Goal: Task Accomplishment & Management: Manage account settings

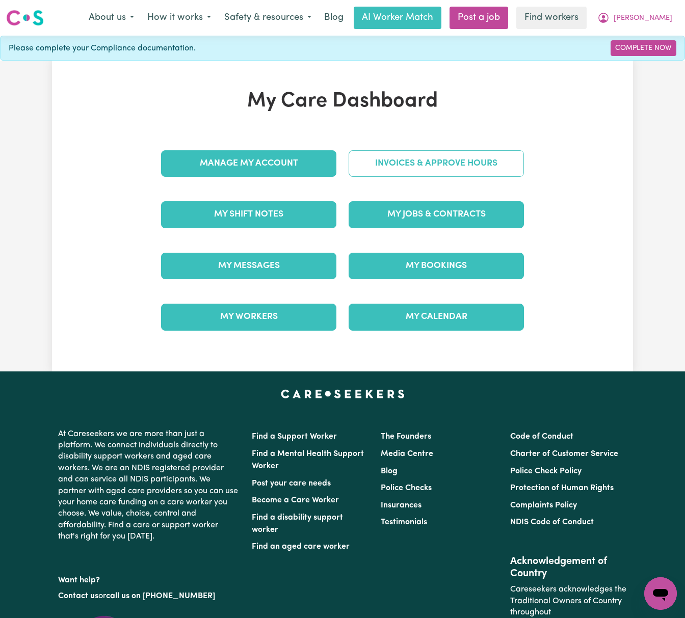
click at [457, 161] on link "Invoices & Approve Hours" at bounding box center [435, 163] width 175 height 26
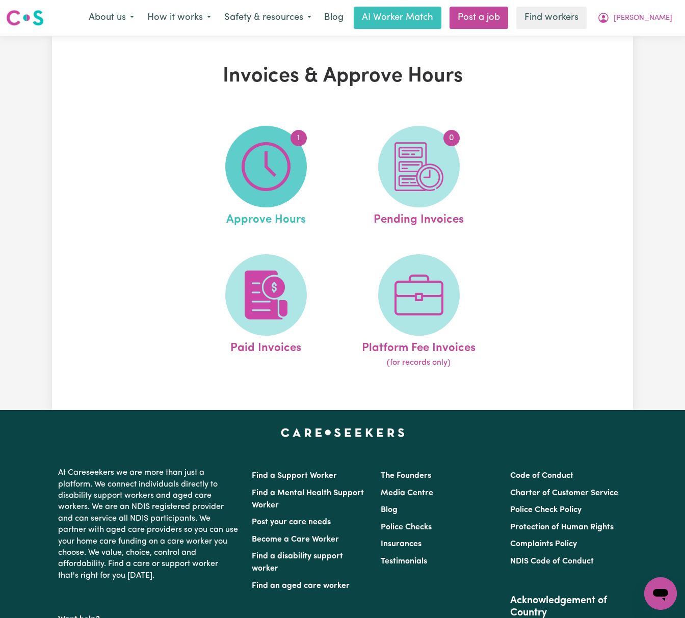
click at [280, 188] on img at bounding box center [265, 166] width 49 height 49
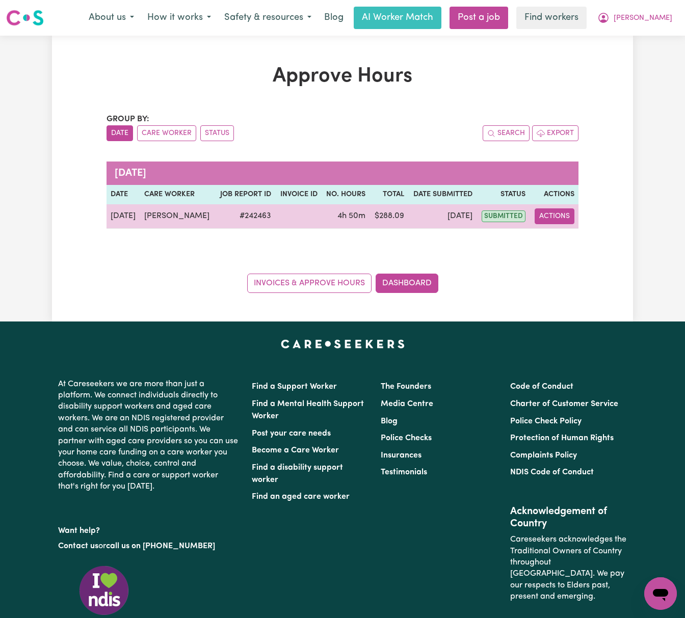
click at [559, 214] on button "Actions" at bounding box center [554, 216] width 40 height 16
click at [575, 237] on link "View Job Report" at bounding box center [580, 240] width 87 height 20
select select "pm"
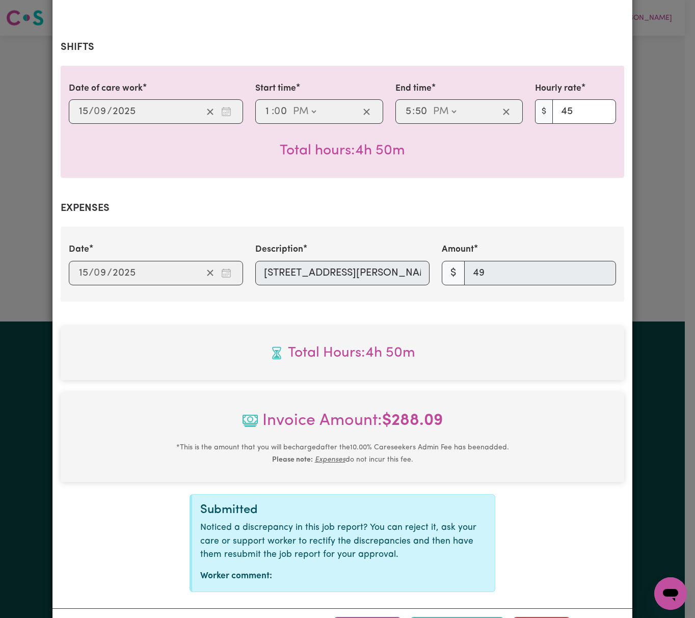
scroll to position [232, 0]
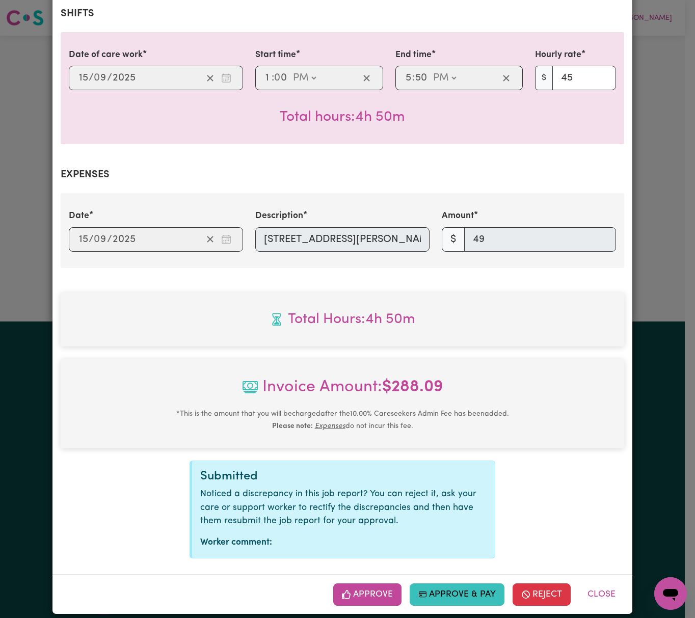
click at [377, 584] on button "Approve" at bounding box center [367, 594] width 68 height 22
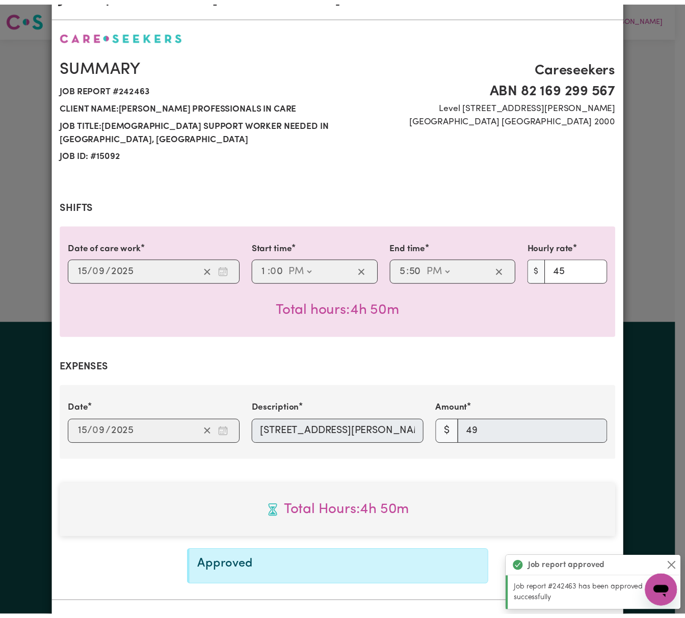
scroll to position [0, 0]
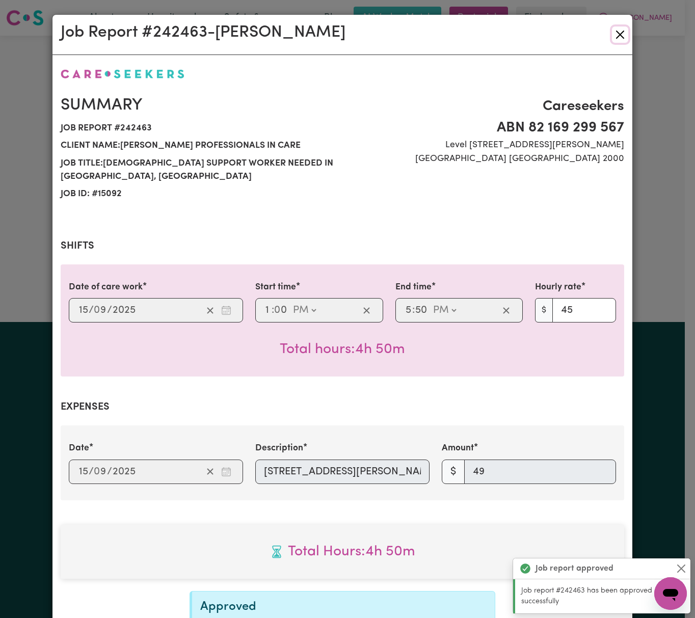
click at [612, 33] on button "Close" at bounding box center [620, 34] width 16 height 16
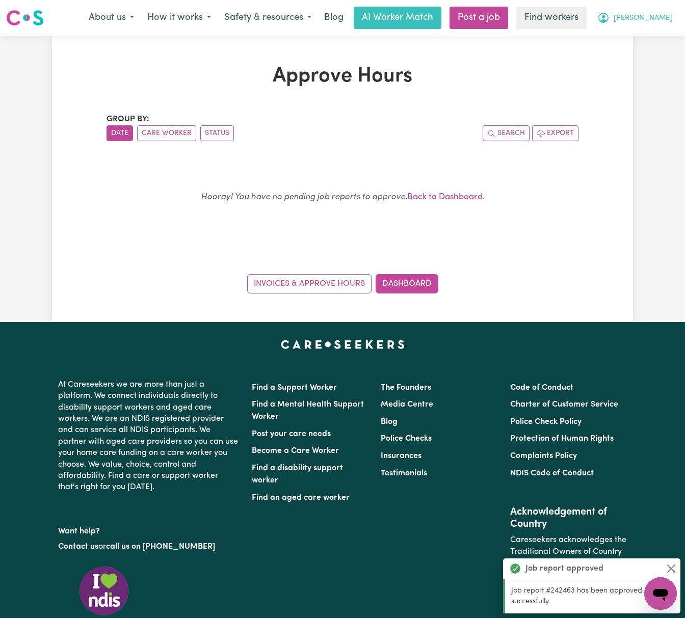
click at [652, 18] on span "[PERSON_NAME]" at bounding box center [642, 18] width 59 height 11
click at [655, 35] on link "My Dashboard" at bounding box center [638, 39] width 80 height 19
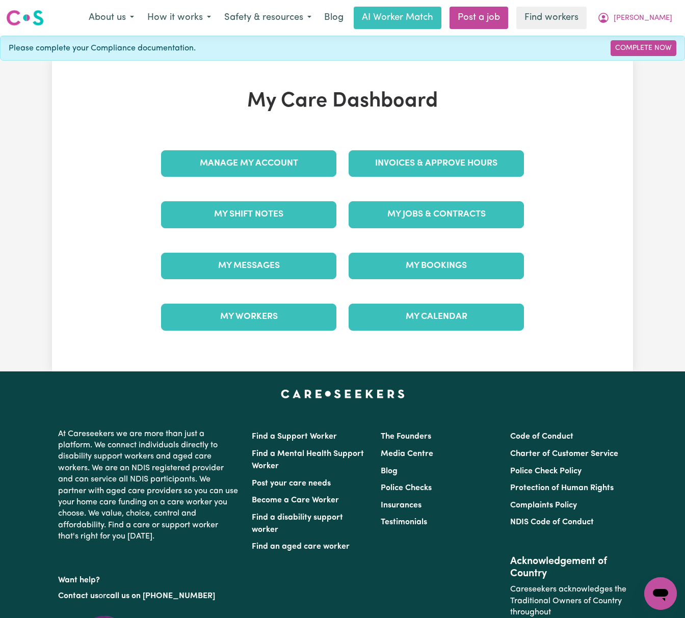
click at [464, 149] on div "Invoices & Approve Hours" at bounding box center [435, 163] width 187 height 51
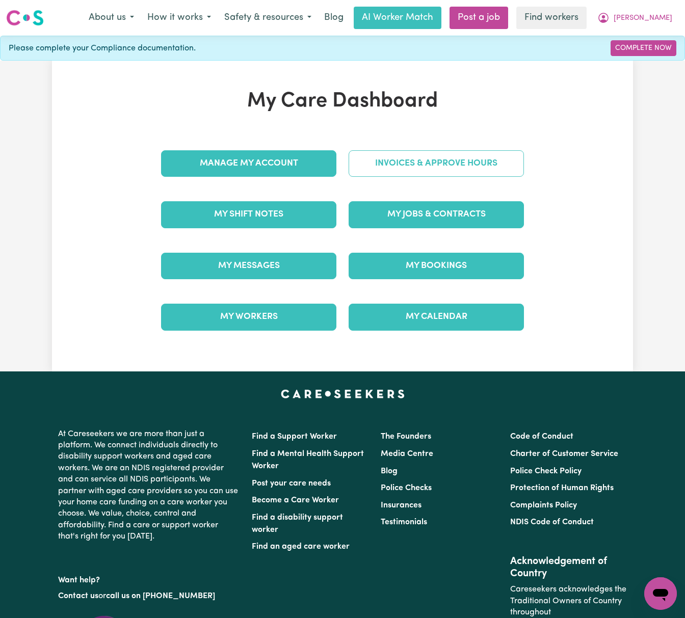
click at [492, 153] on link "Invoices & Approve Hours" at bounding box center [435, 163] width 175 height 26
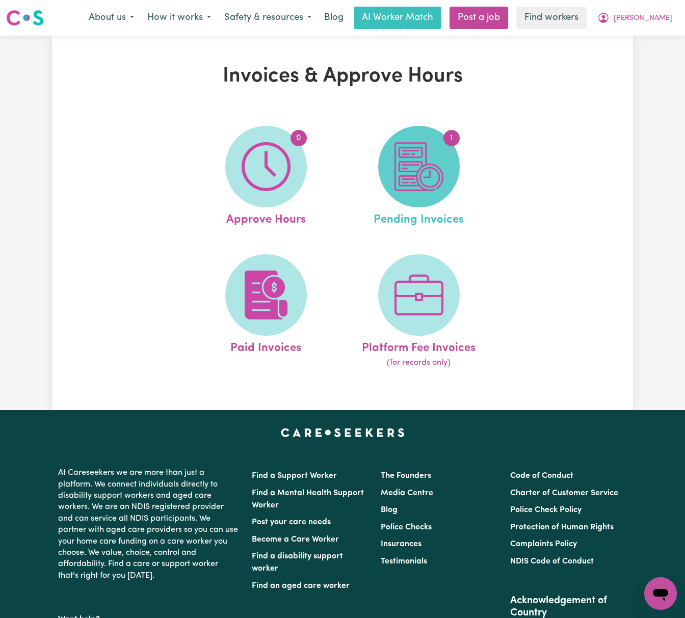
click at [439, 177] on img at bounding box center [418, 166] width 49 height 49
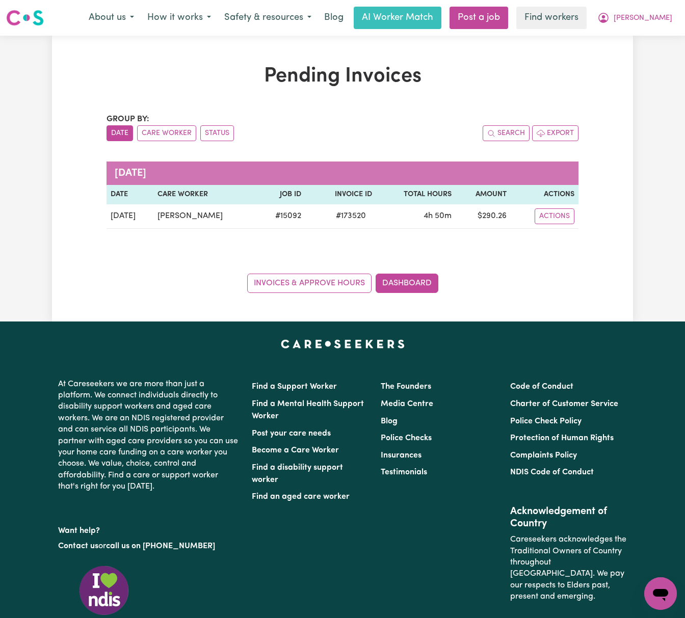
click at [447, 141] on div "Search Export" at bounding box center [460, 133] width 236 height 16
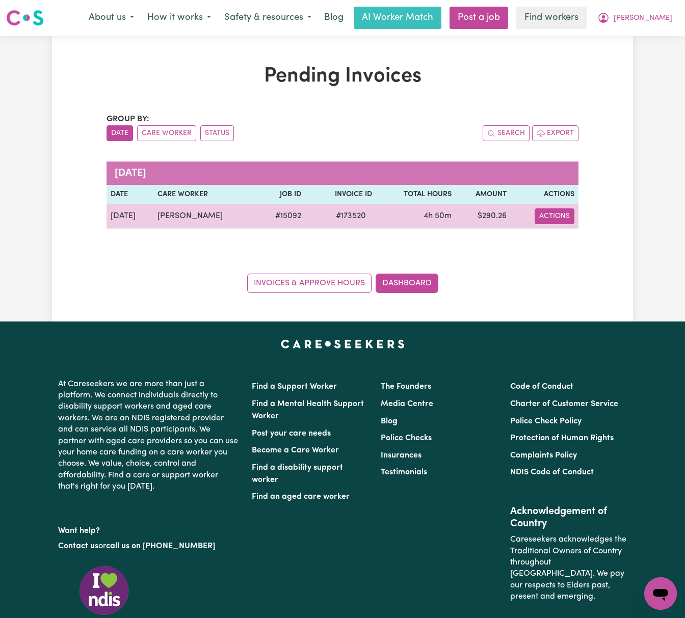
click at [551, 214] on button "Actions" at bounding box center [554, 216] width 40 height 16
click at [558, 241] on link "Download Invoice" at bounding box center [583, 240] width 93 height 20
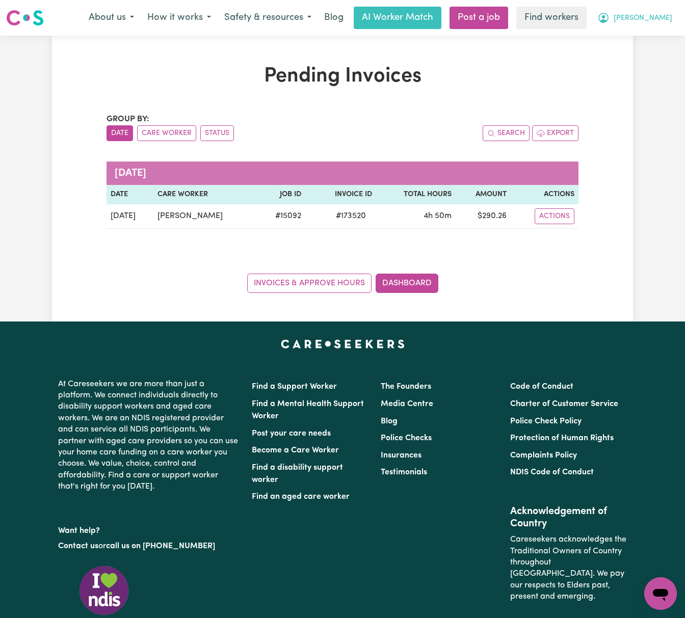
click at [659, 19] on span "[PERSON_NAME]" at bounding box center [642, 18] width 59 height 11
click at [650, 35] on link "My Dashboard" at bounding box center [638, 39] width 80 height 19
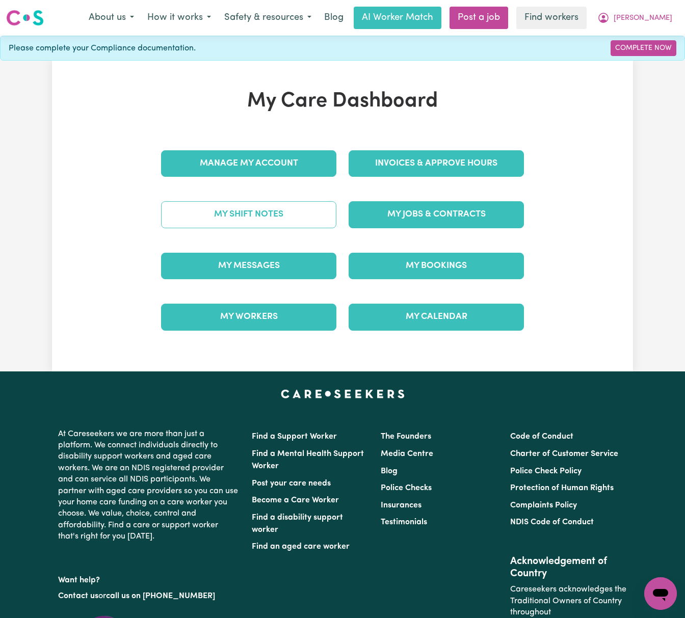
click at [314, 214] on link "My Shift Notes" at bounding box center [248, 214] width 175 height 26
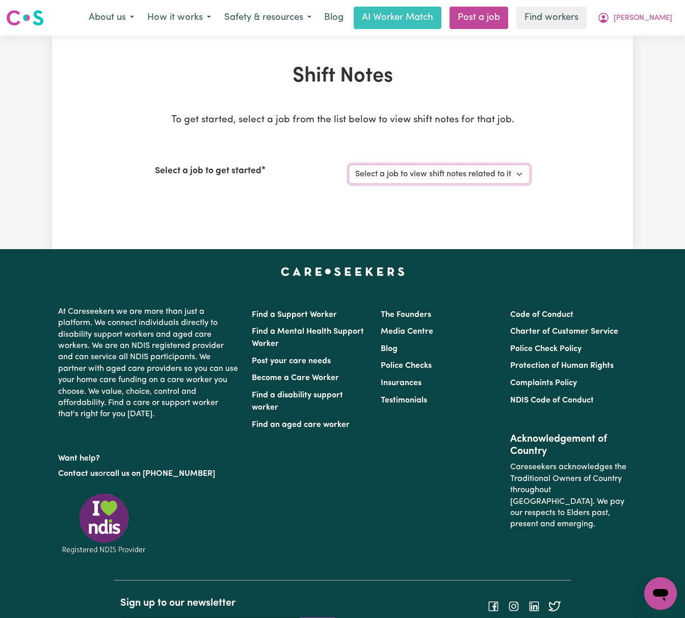
click at [522, 175] on select "Select a job to view shift notes related to it... [DEMOGRAPHIC_DATA] Support Wo…" at bounding box center [438, 174] width 181 height 19
select select "15092"
click at [348, 165] on select "Select a job to view shift notes related to it... [DEMOGRAPHIC_DATA] Support Wo…" at bounding box center [438, 174] width 181 height 19
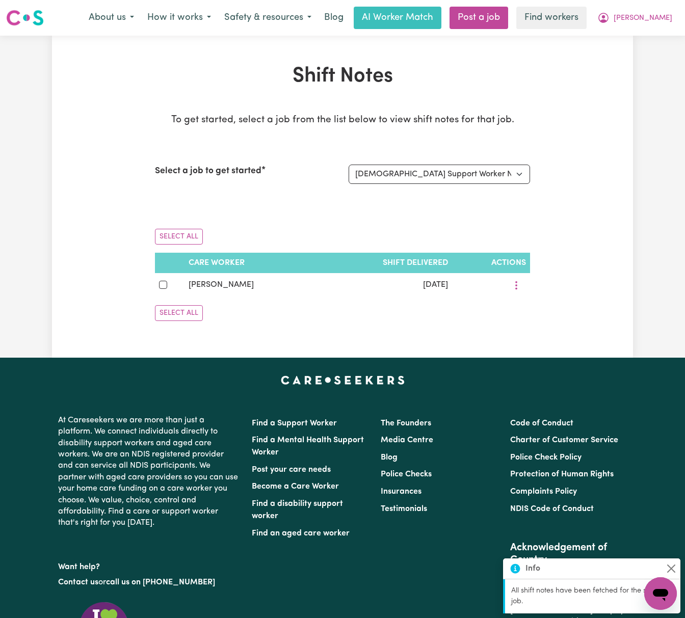
drag, startPoint x: 72, startPoint y: 216, endPoint x: 82, endPoint y: 222, distance: 10.7
click at [72, 216] on div "Shift Notes To get started, select a job from the list below to view shift note…" at bounding box center [342, 196] width 581 height 265
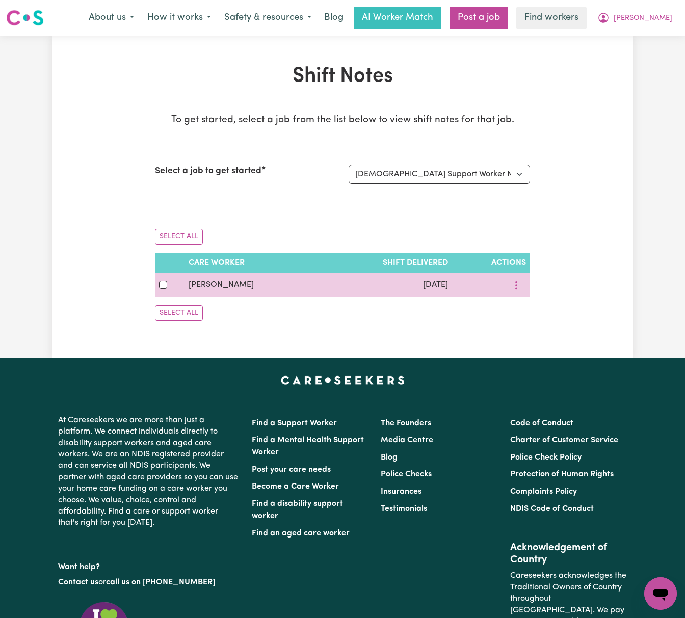
click at [227, 287] on span "[PERSON_NAME]" at bounding box center [220, 285] width 65 height 8
click at [159, 286] on input "checkbox" at bounding box center [163, 285] width 8 height 8
checkbox input "true"
drag, startPoint x: 242, startPoint y: 286, endPoint x: 188, endPoint y: 286, distance: 54.5
click at [188, 286] on td "[PERSON_NAME]" at bounding box center [250, 285] width 133 height 24
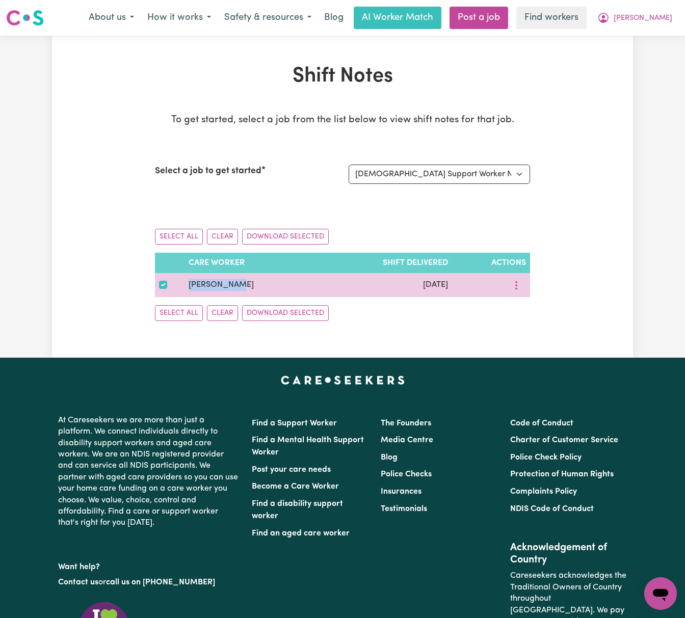
copy span "[PERSON_NAME]"
drag, startPoint x: 510, startPoint y: 280, endPoint x: 521, endPoint y: 287, distance: 12.9
click at [511, 281] on icon "More options" at bounding box center [516, 285] width 10 height 10
click at [525, 307] on link "View Shift Note" at bounding box center [552, 309] width 84 height 20
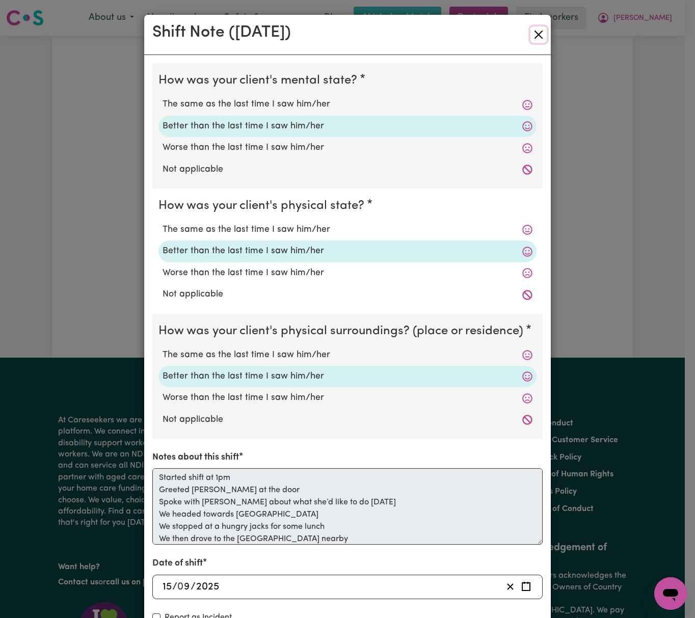
click at [536, 29] on button "Close" at bounding box center [538, 34] width 16 height 16
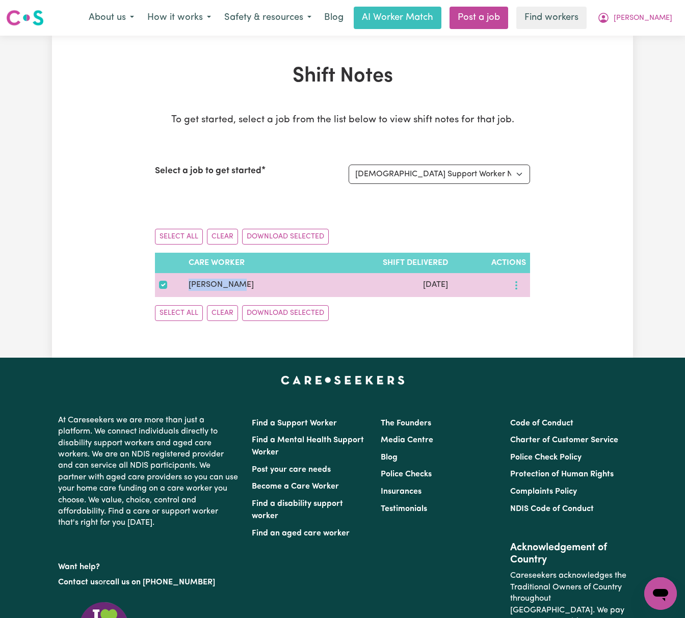
click at [514, 286] on button "More options" at bounding box center [515, 285] width 19 height 16
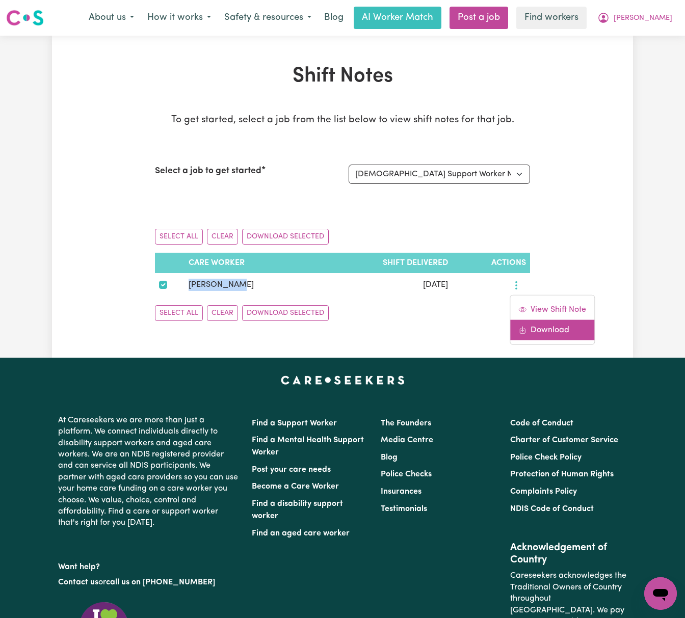
click at [532, 332] on link "Download" at bounding box center [552, 329] width 84 height 20
click at [658, 13] on span "[PERSON_NAME]" at bounding box center [642, 18] width 59 height 11
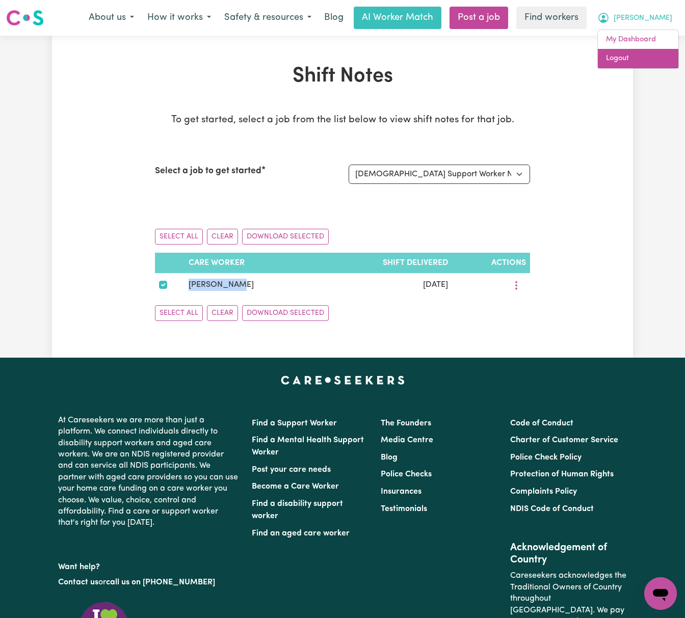
click at [653, 58] on link "Logout" at bounding box center [638, 58] width 80 height 19
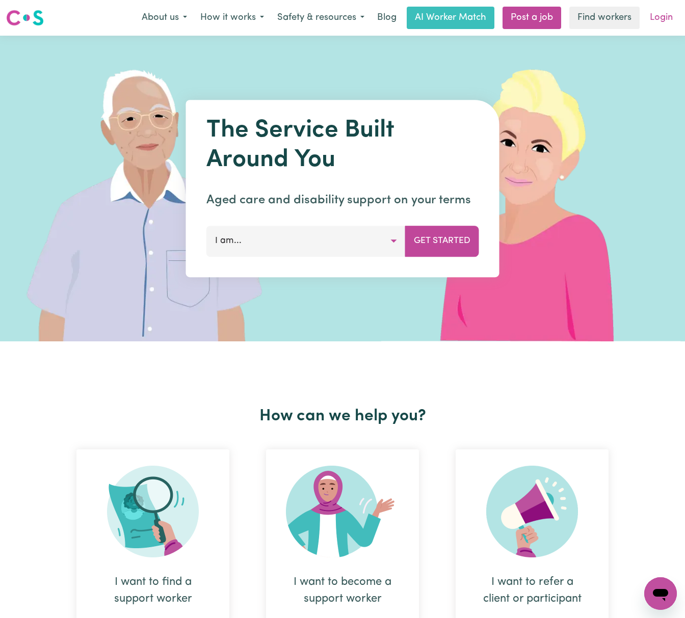
click at [665, 18] on link "Login" at bounding box center [660, 18] width 35 height 22
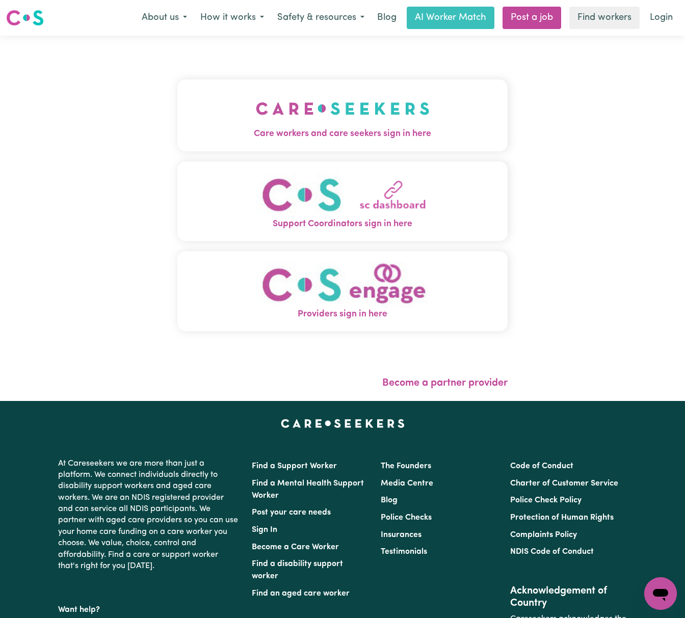
click at [261, 121] on img "Care workers and care seekers sign in here" at bounding box center [343, 109] width 174 height 38
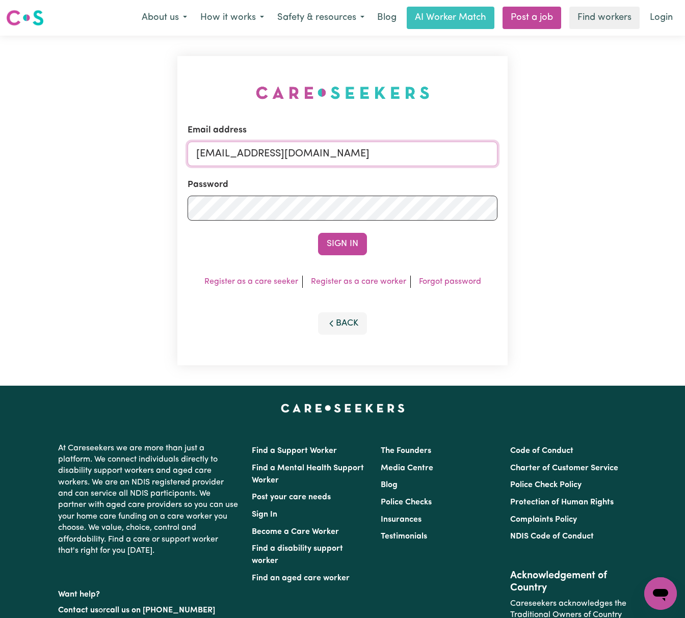
drag, startPoint x: 251, startPoint y: 149, endPoint x: 499, endPoint y: 153, distance: 248.1
click at [499, 153] on div "Email address [EMAIL_ADDRESS][DOMAIN_NAME] Password Sign In Register as a care …" at bounding box center [342, 210] width 330 height 309
paste input "RhondaPIC"
type input "[EMAIL_ADDRESS][DOMAIN_NAME]"
click at [318, 233] on button "Sign In" at bounding box center [342, 244] width 49 height 22
